Goal: Communication & Community: Answer question/provide support

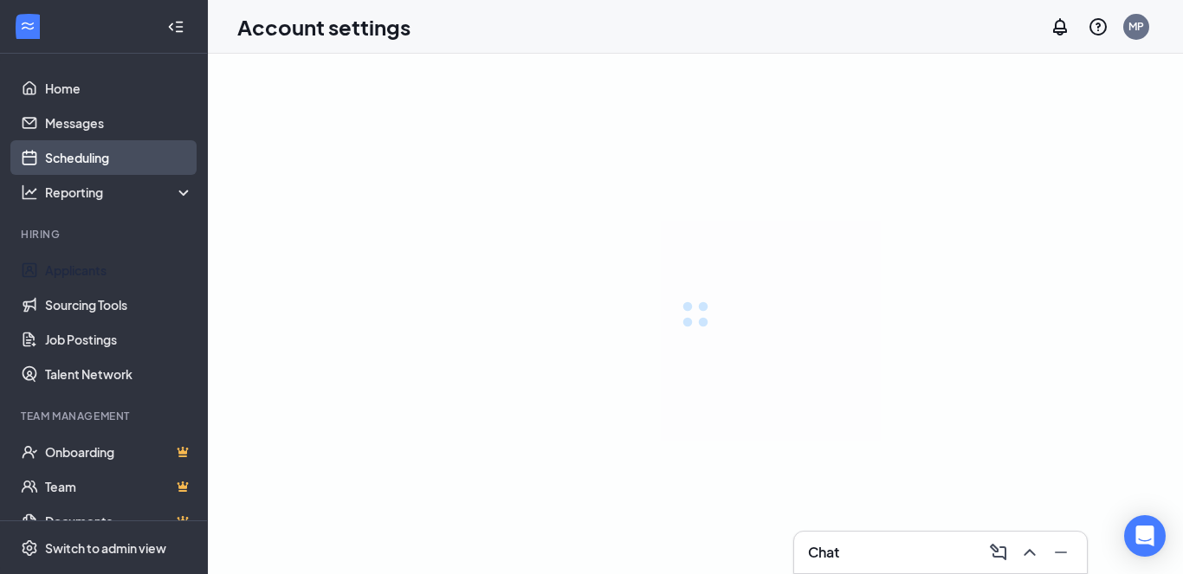
click at [89, 149] on link "Scheduling" at bounding box center [119, 157] width 148 height 35
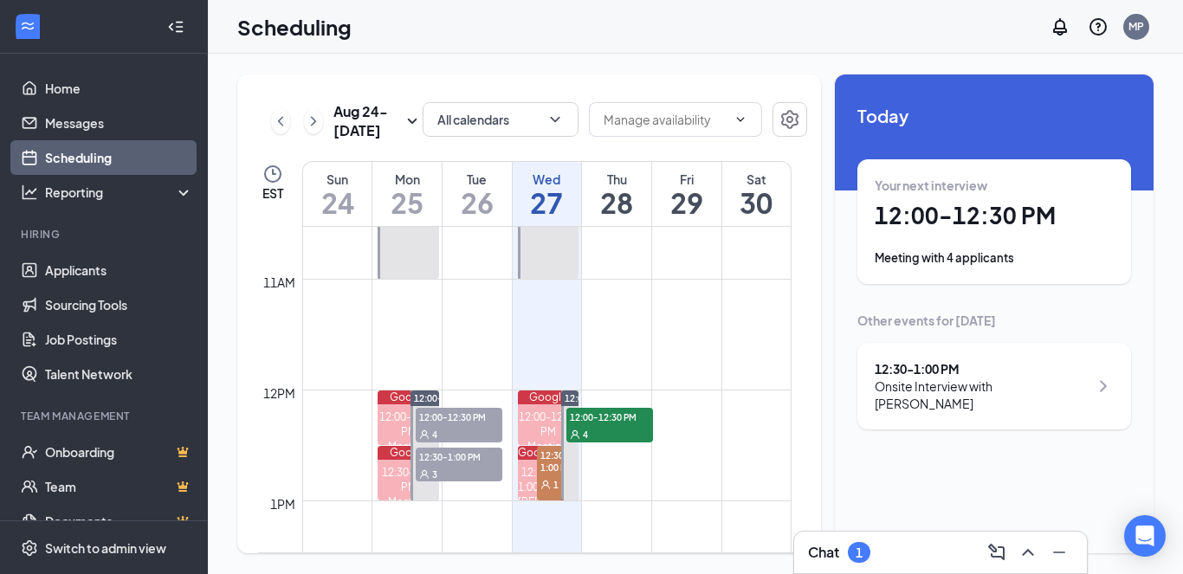
scroll to position [1198, 0]
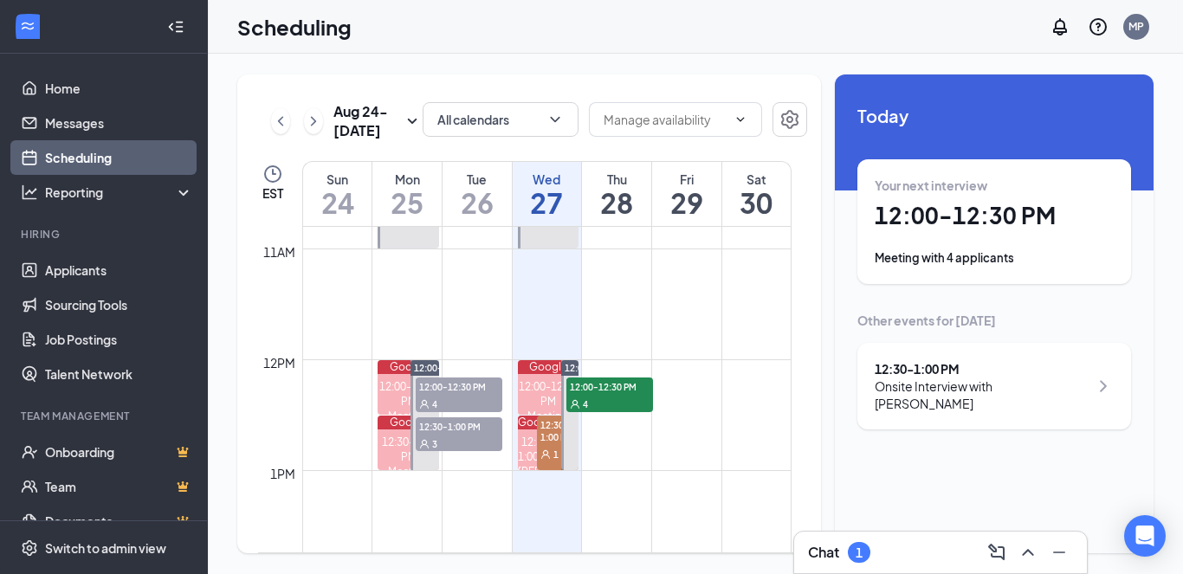
click at [890, 549] on div "Chat 1" at bounding box center [940, 553] width 265 height 28
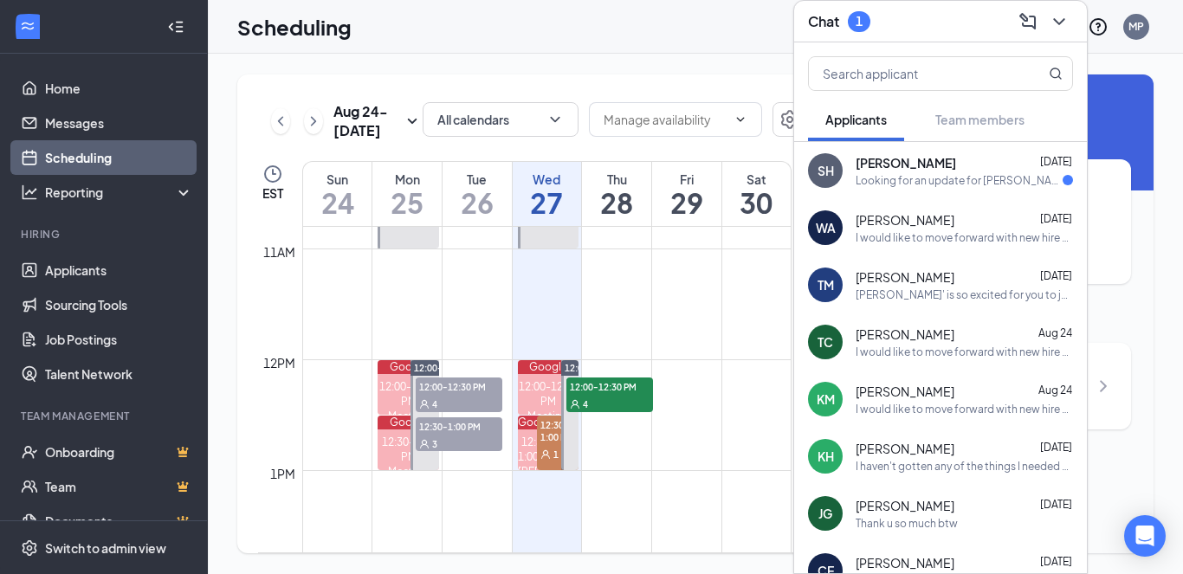
click at [960, 193] on div "SH [PERSON_NAME] [DATE] Looking for an update for [PERSON_NAME] position" at bounding box center [940, 170] width 293 height 57
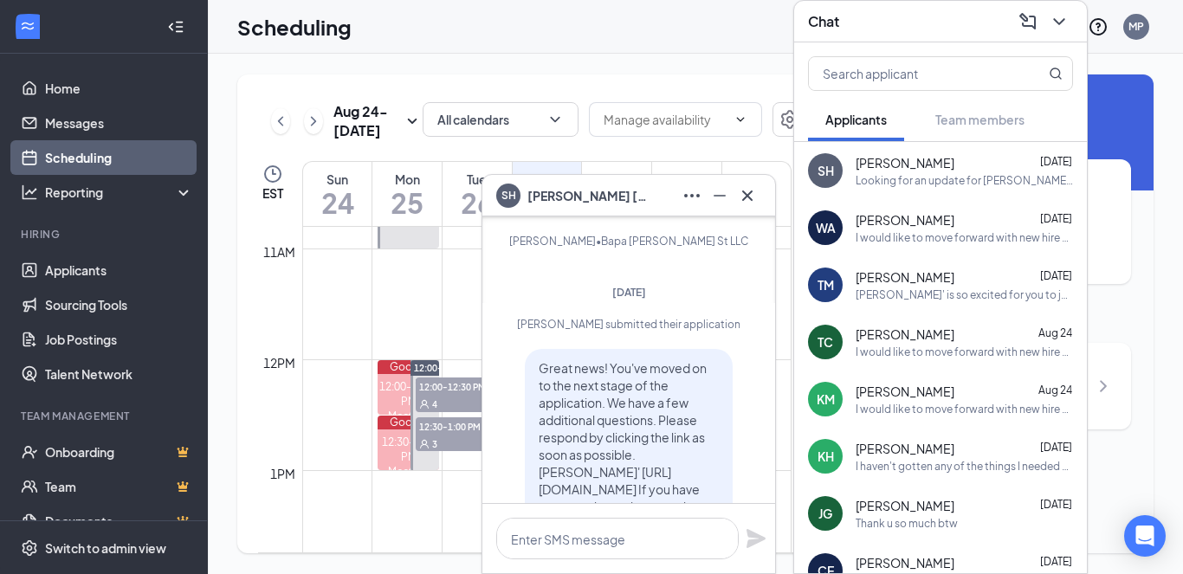
scroll to position [-520, 0]
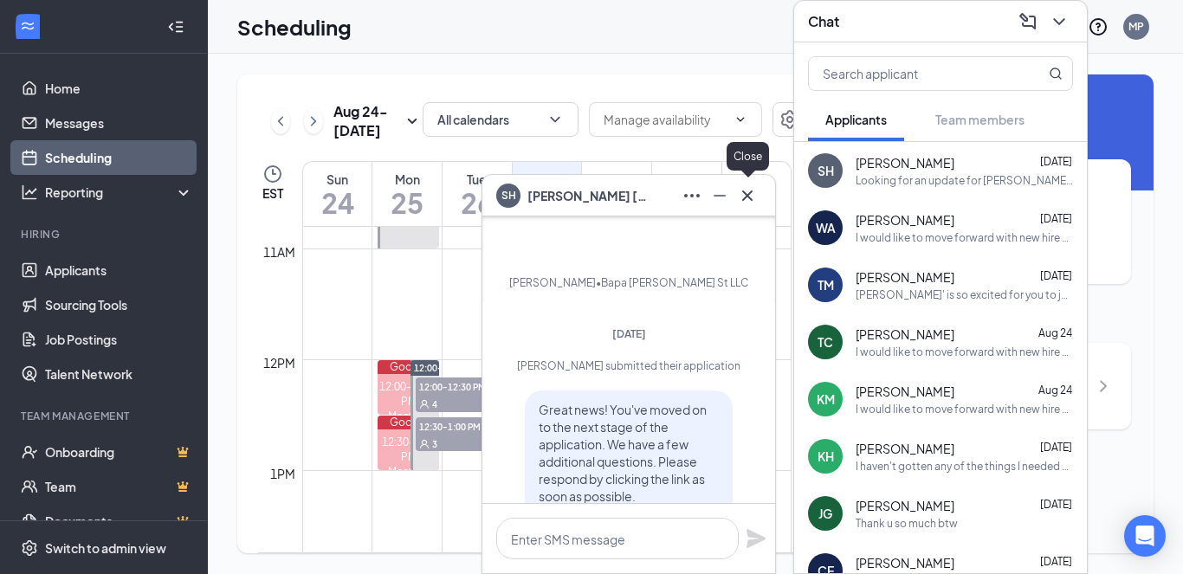
click at [748, 206] on button at bounding box center [748, 196] width 28 height 28
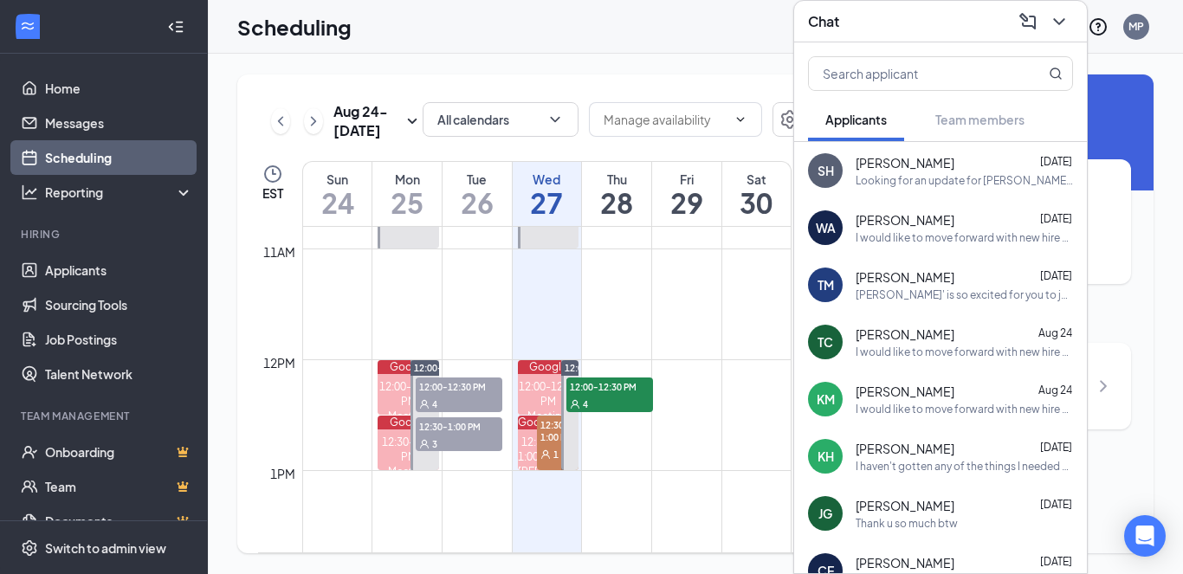
click at [921, 187] on div "Looking for an update for [PERSON_NAME] position" at bounding box center [964, 180] width 217 height 15
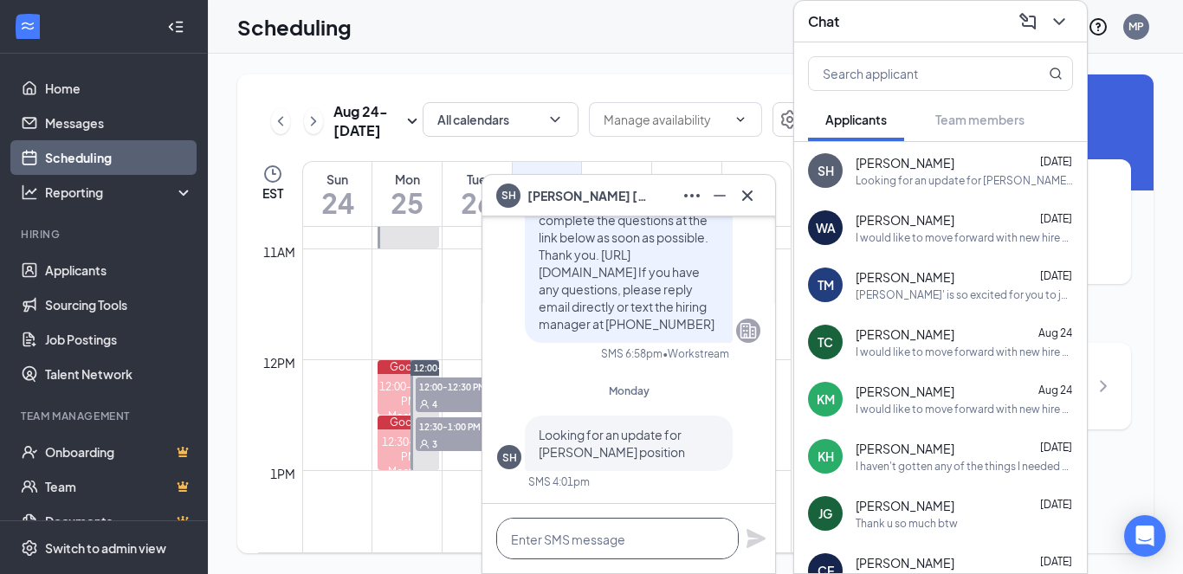
click at [601, 543] on textarea at bounding box center [617, 539] width 243 height 42
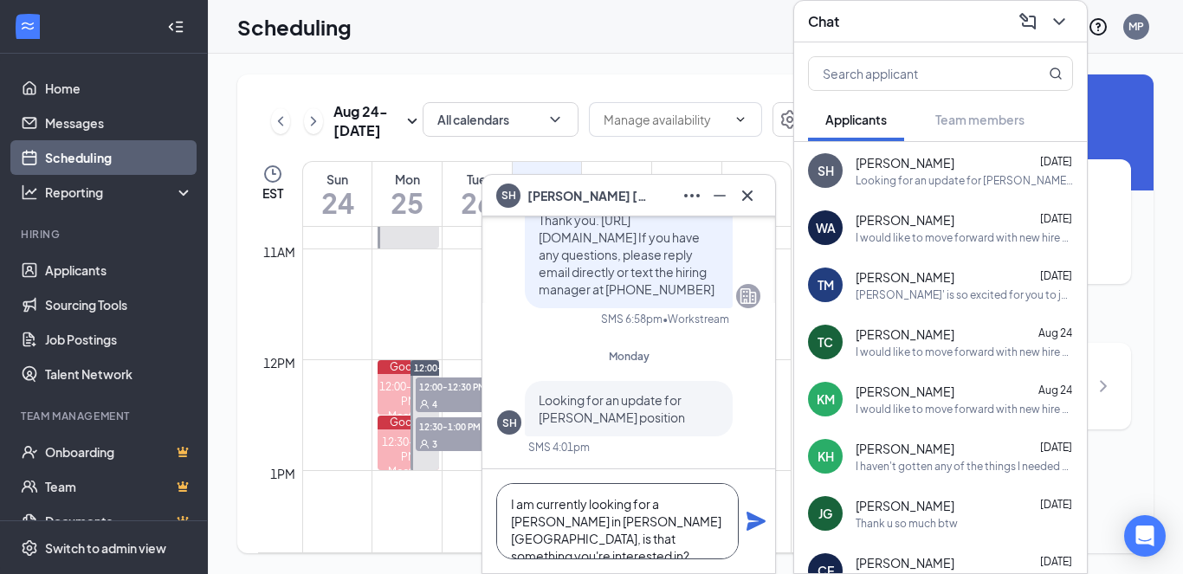
type textarea "I am currently looking for a [PERSON_NAME] in [PERSON_NAME][GEOGRAPHIC_DATA], i…"
click at [753, 516] on icon "Plane" at bounding box center [756, 521] width 19 height 19
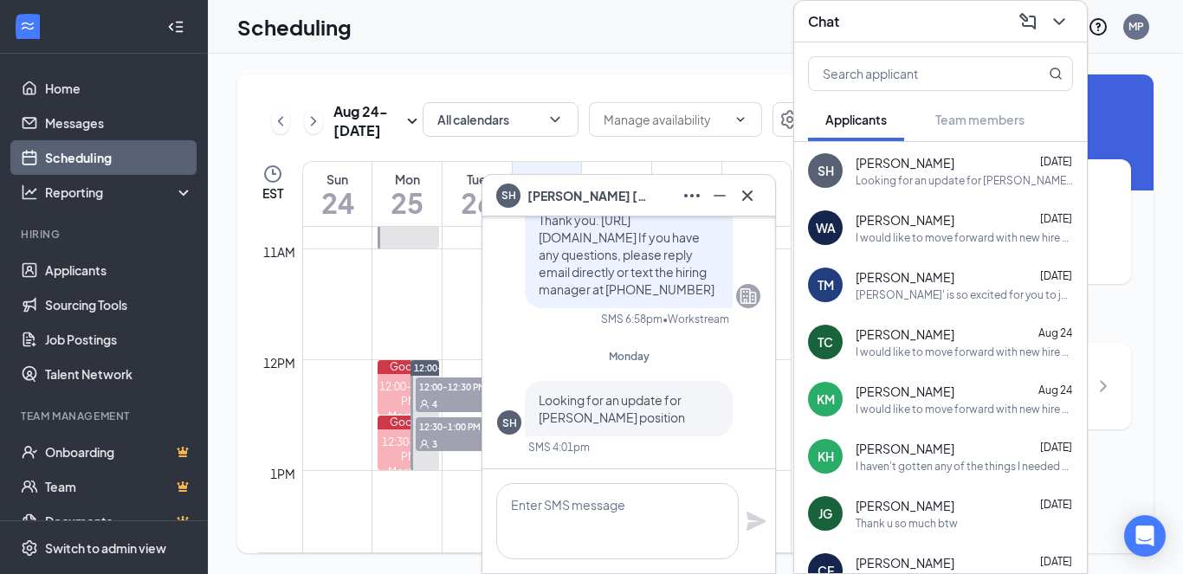
scroll to position [0, 0]
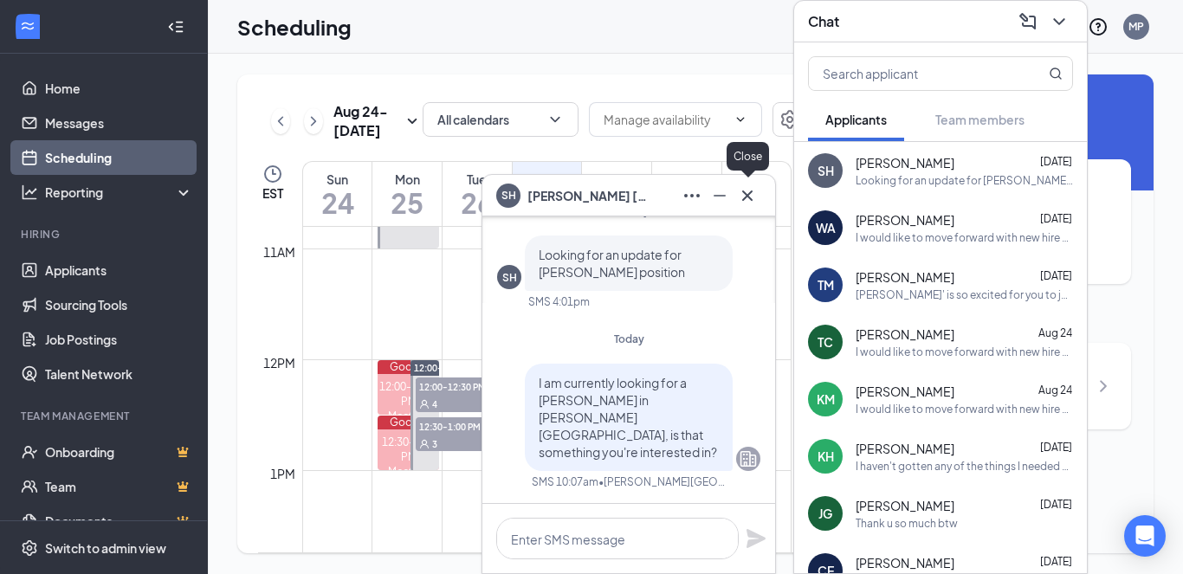
click at [744, 193] on icon "Cross" at bounding box center [747, 195] width 21 height 21
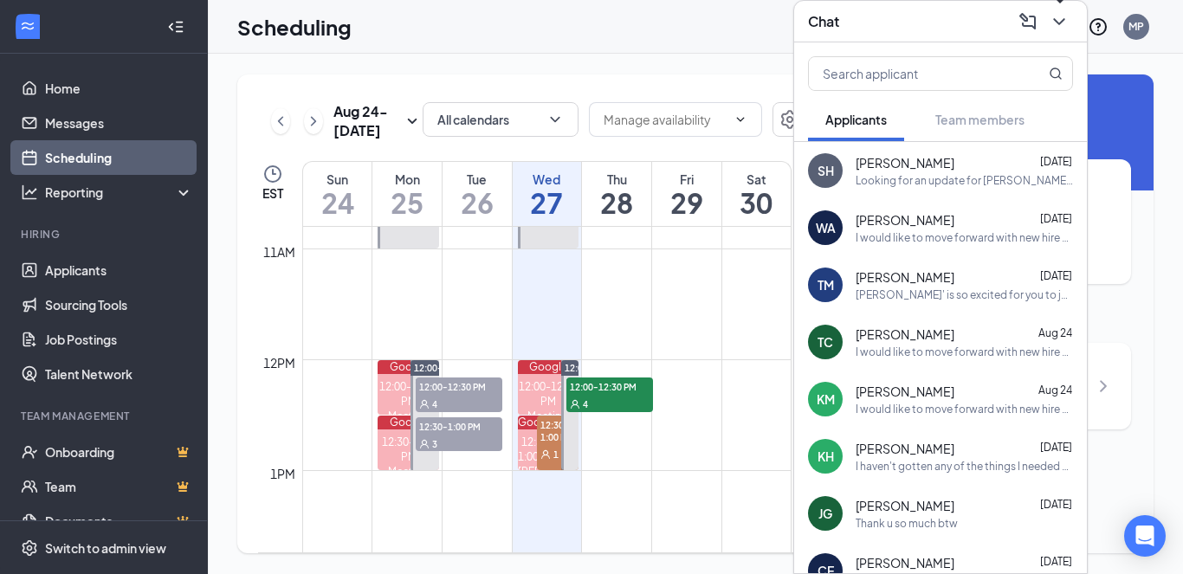
click at [1073, 19] on div "Chat" at bounding box center [940, 22] width 293 height 42
